Goal: Task Accomplishment & Management: Use online tool/utility

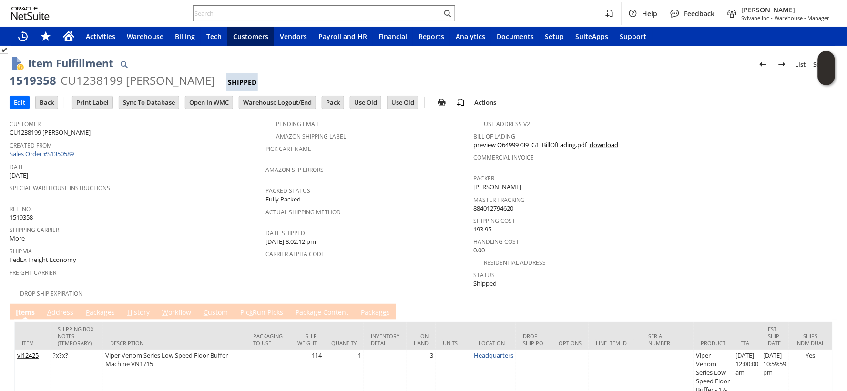
click at [173, 165] on span "Date" at bounding box center [136, 165] width 252 height 11
click at [343, 104] on input "Pack" at bounding box center [332, 102] width 21 height 12
click at [131, 181] on span "Special Warehouse Instructions" at bounding box center [136, 186] width 252 height 11
click at [141, 154] on div "Created From Sales Order #S1350589" at bounding box center [136, 149] width 252 height 20
click at [139, 155] on div "Created From Sales Order #S1350589" at bounding box center [136, 149] width 252 height 20
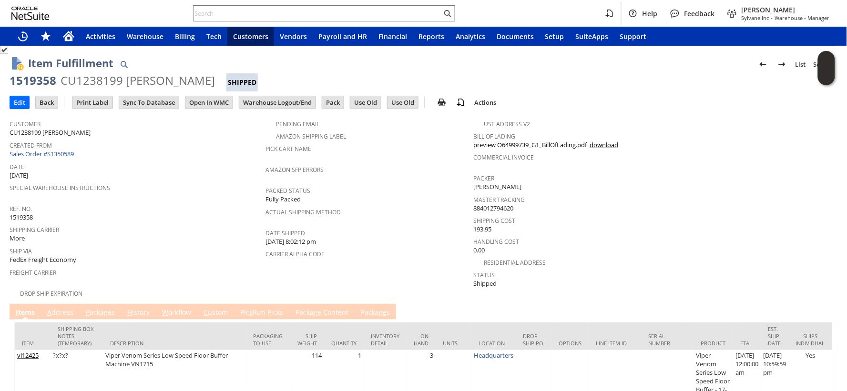
click at [139, 155] on div "Created From Sales Order #S1350589" at bounding box center [136, 149] width 252 height 20
click at [70, 40] on icon "Home" at bounding box center [69, 37] width 8 height 7
